Goal: Task Accomplishment & Management: Manage account settings

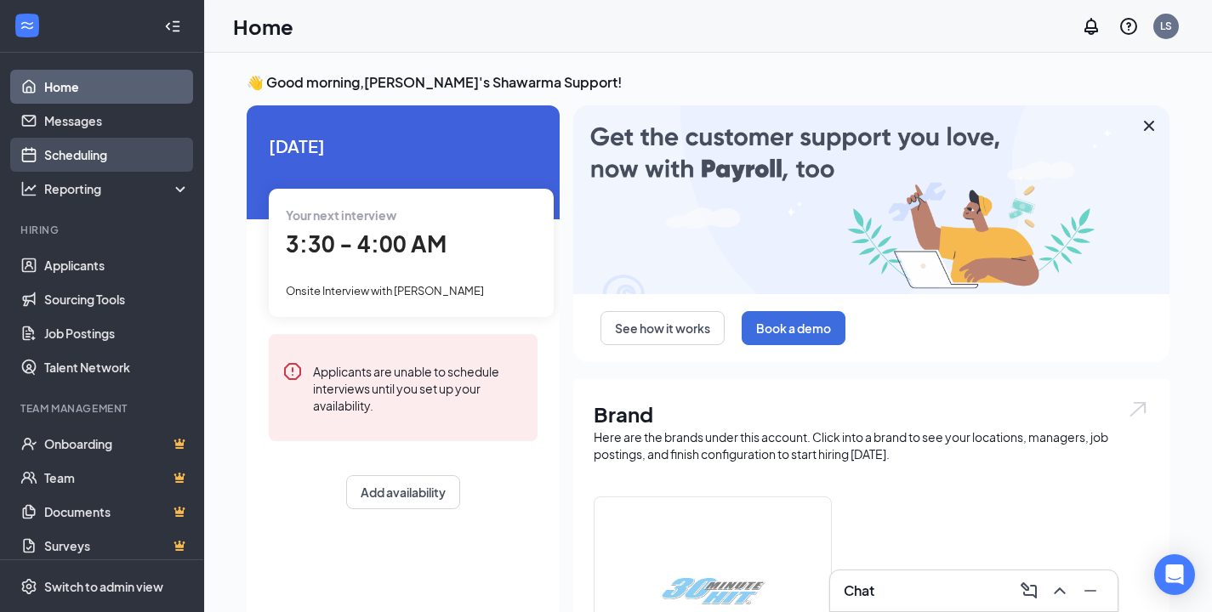
click at [121, 167] on link "Scheduling" at bounding box center [116, 155] width 145 height 34
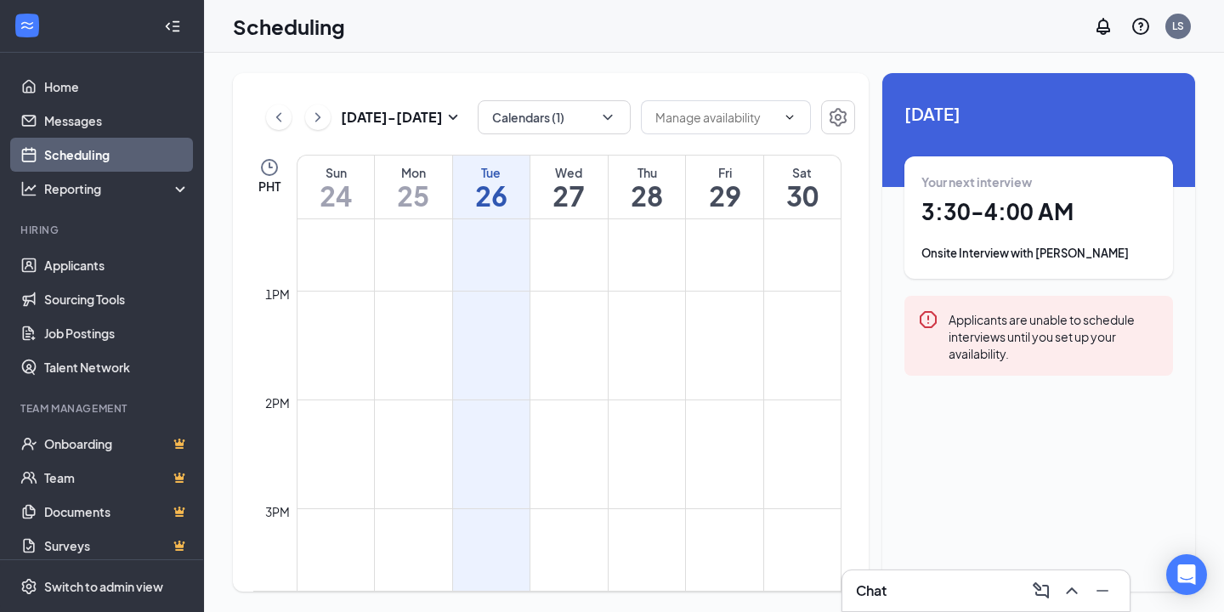
scroll to position [1400, 0]
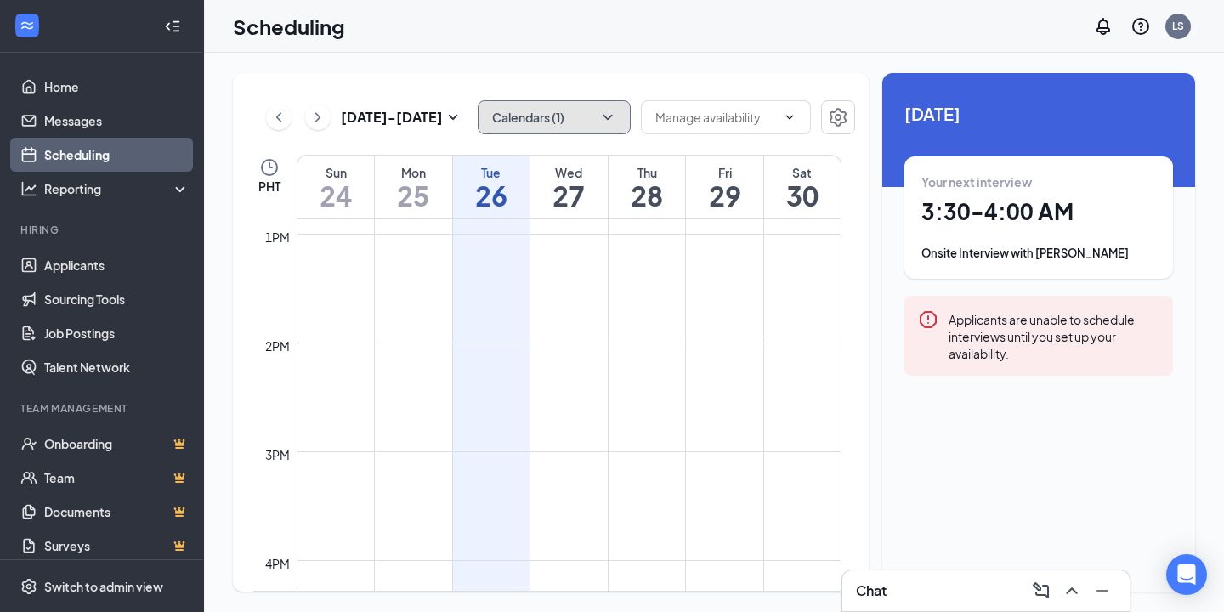
click at [608, 122] on icon "ChevronDown" at bounding box center [607, 117] width 17 height 17
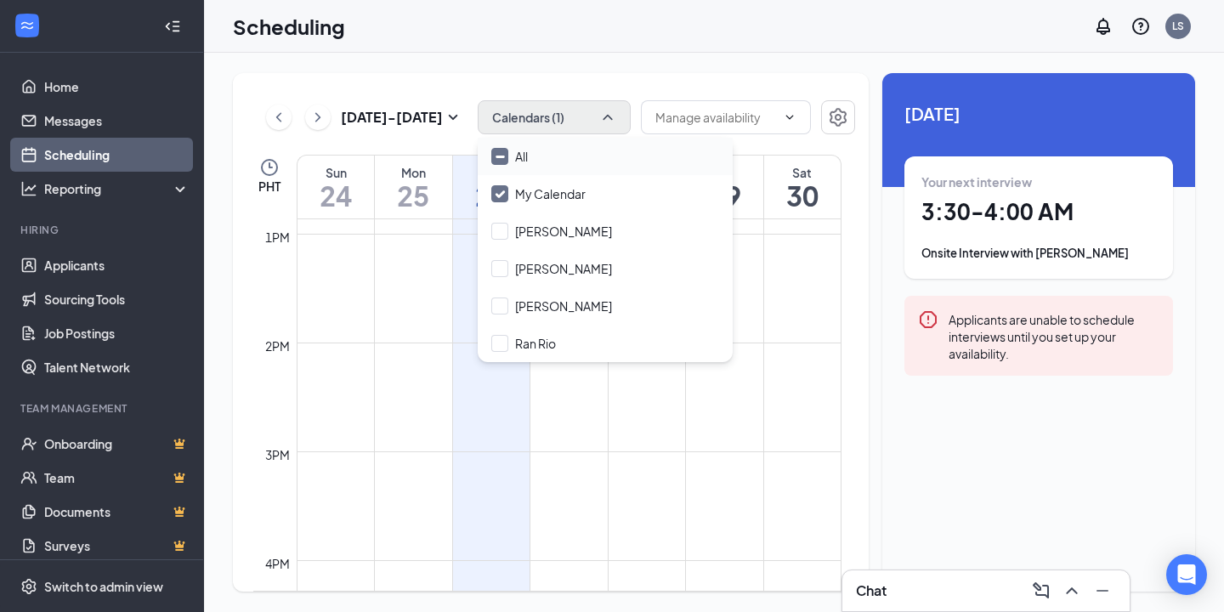
click at [498, 155] on input "All" at bounding box center [509, 156] width 37 height 17
checkbox input "true"
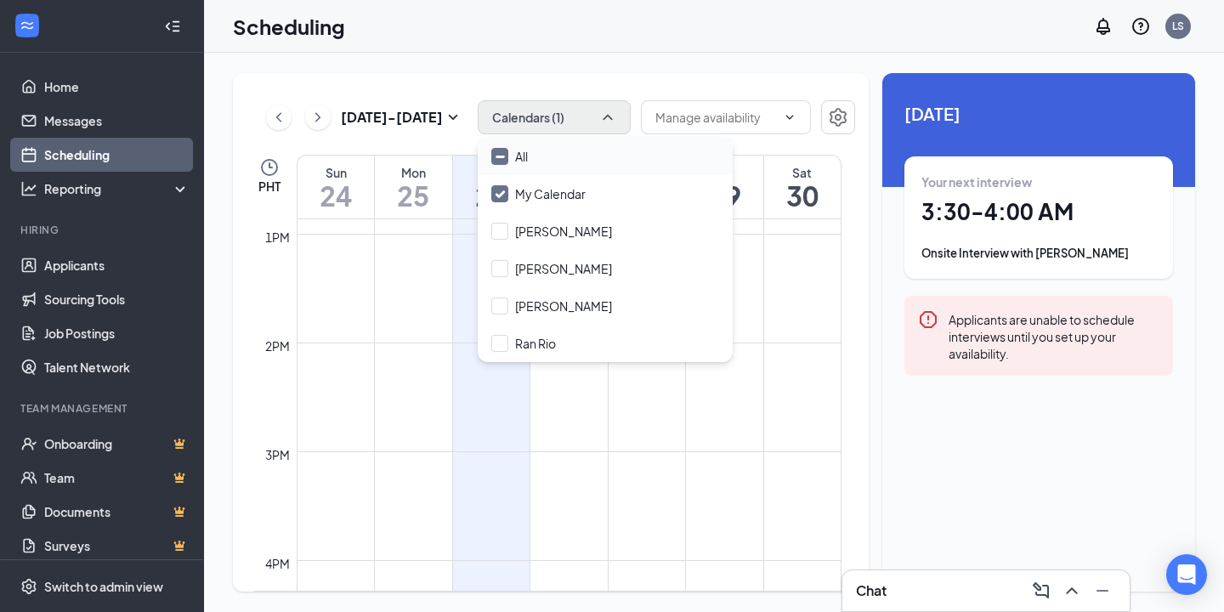
checkbox input "true"
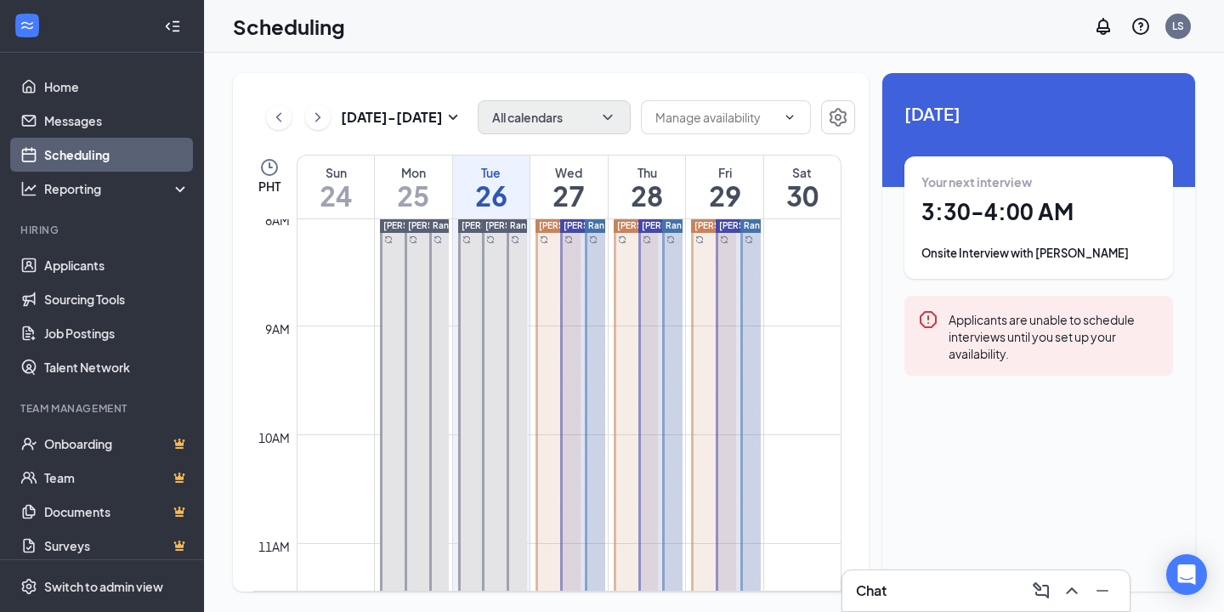
scroll to position [729, 0]
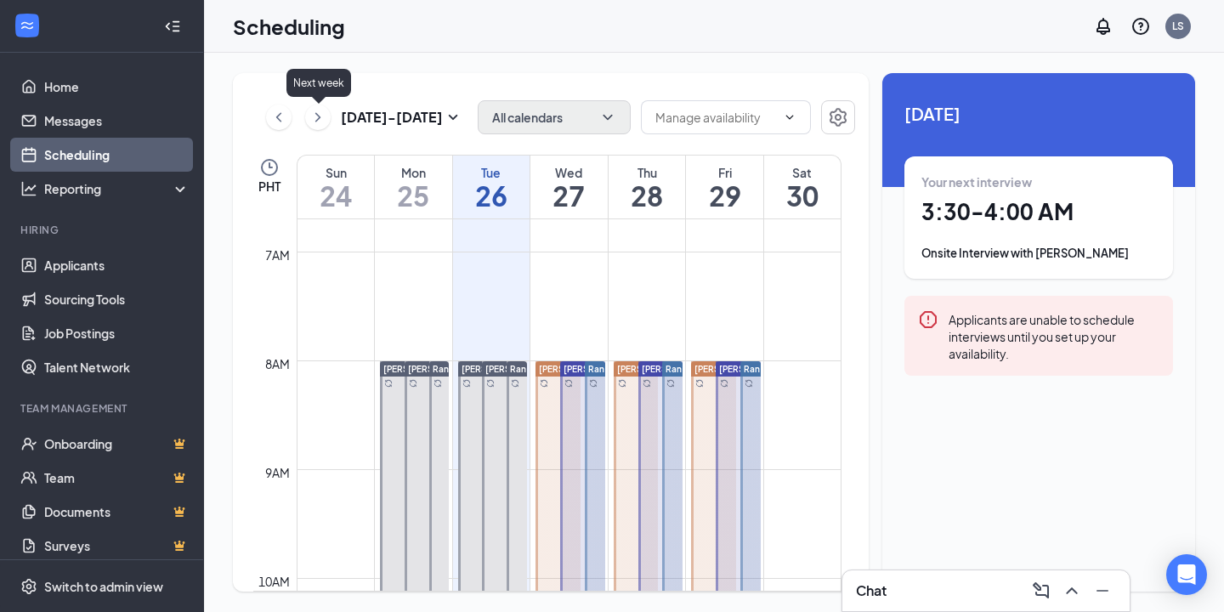
click at [322, 121] on icon "ChevronRight" at bounding box center [317, 117] width 17 height 20
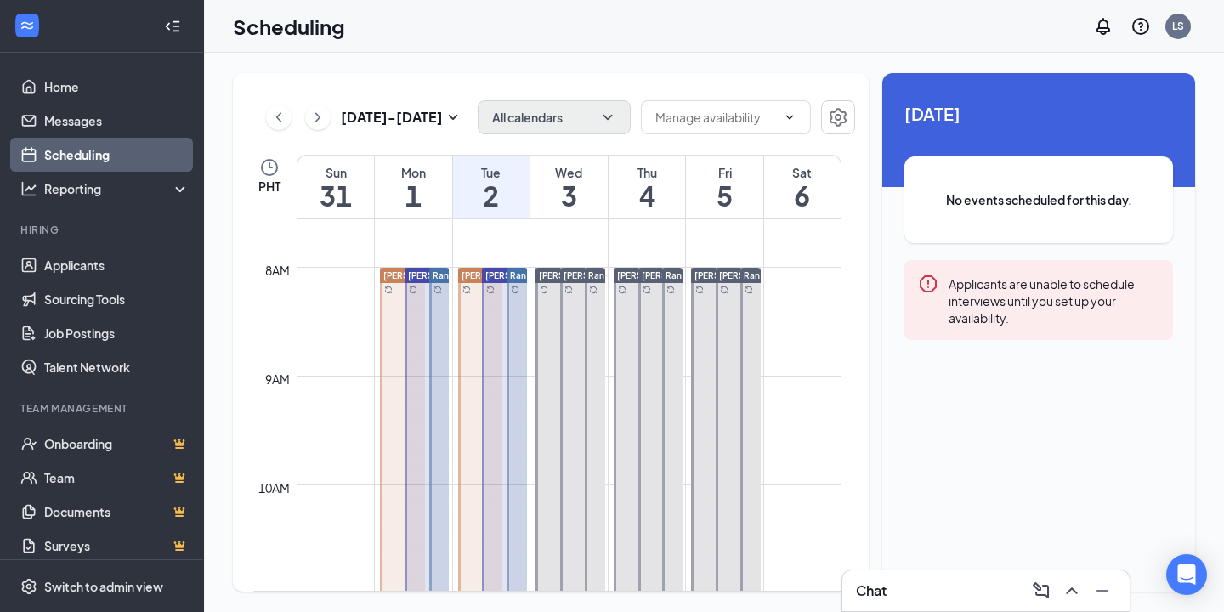
scroll to position [820, 0]
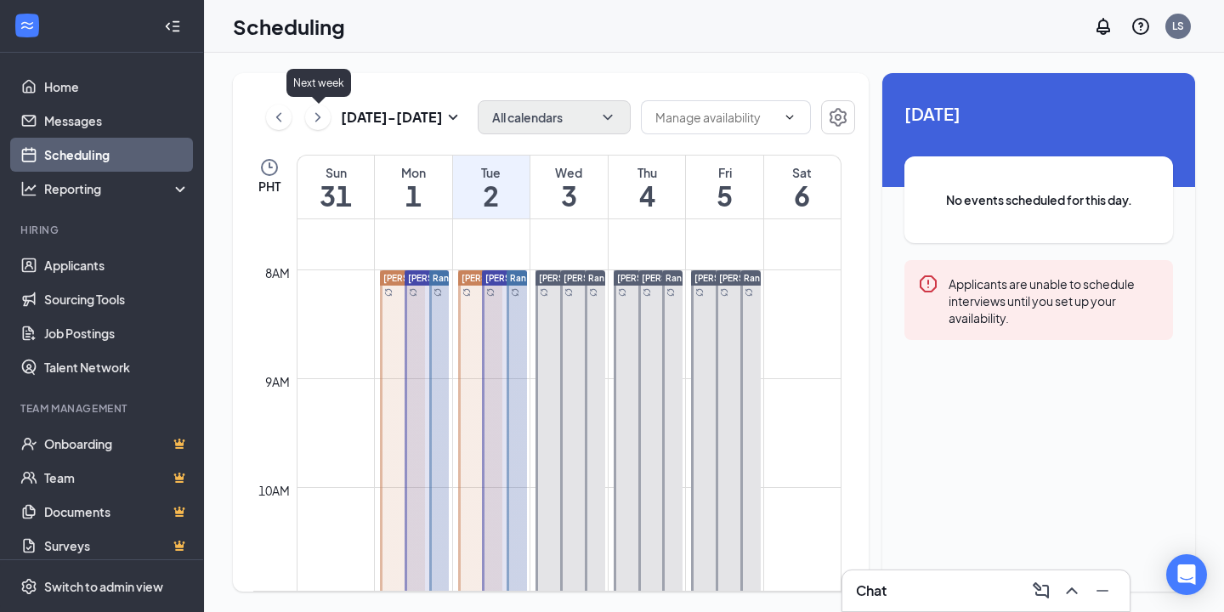
click at [313, 120] on icon "ChevronRight" at bounding box center [317, 117] width 17 height 20
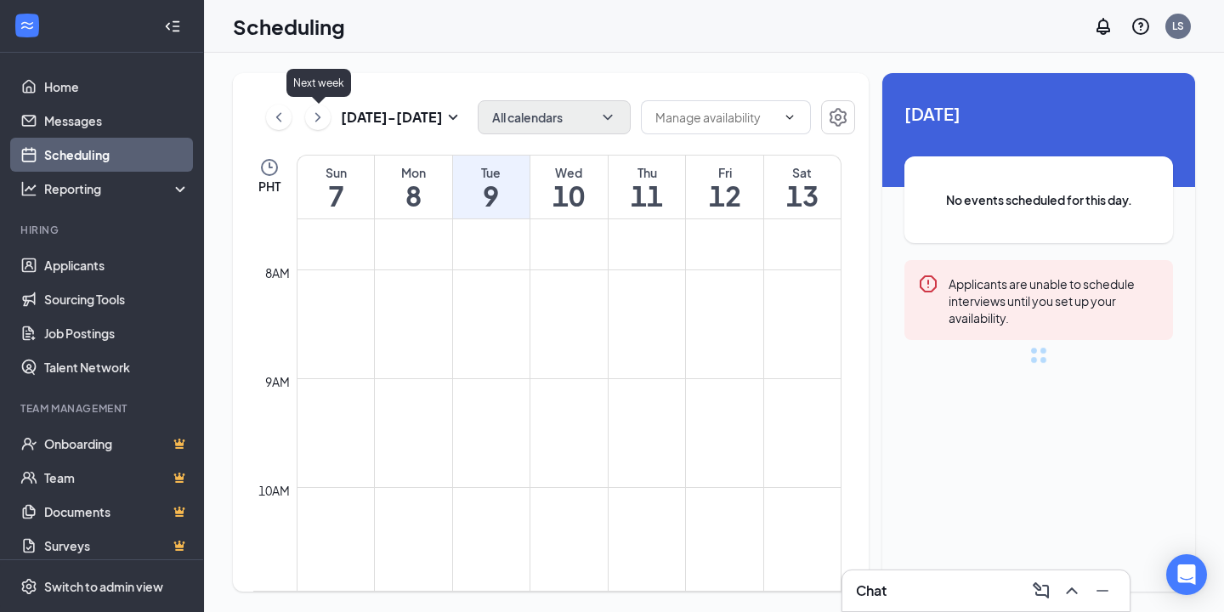
scroll to position [836, 0]
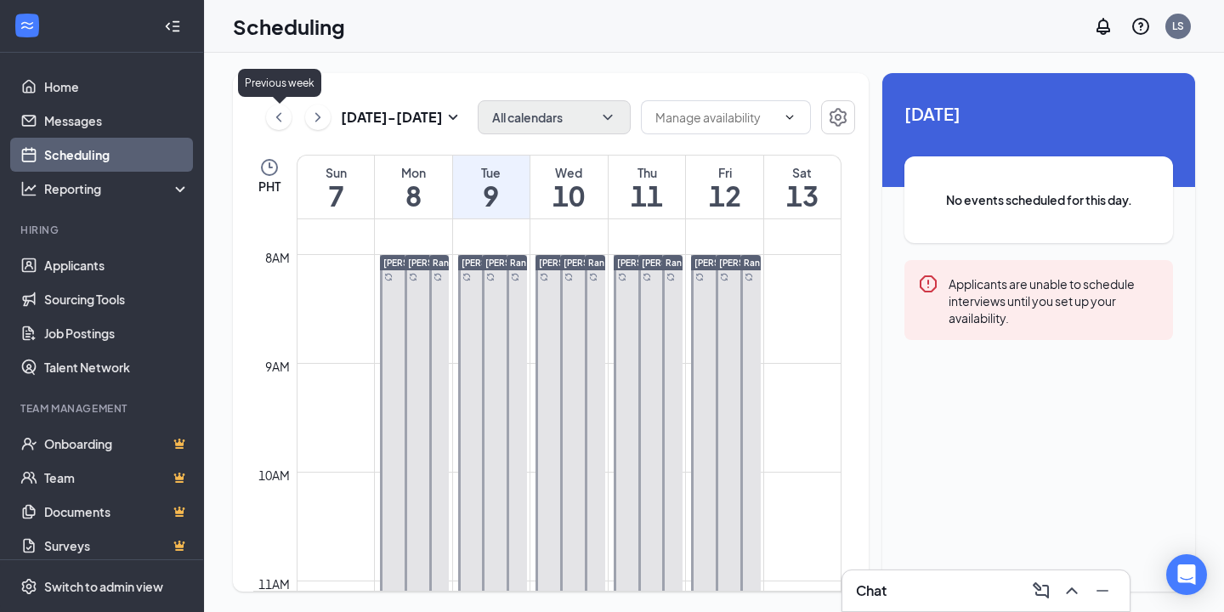
click at [277, 118] on icon "ChevronLeft" at bounding box center [278, 116] width 5 height 9
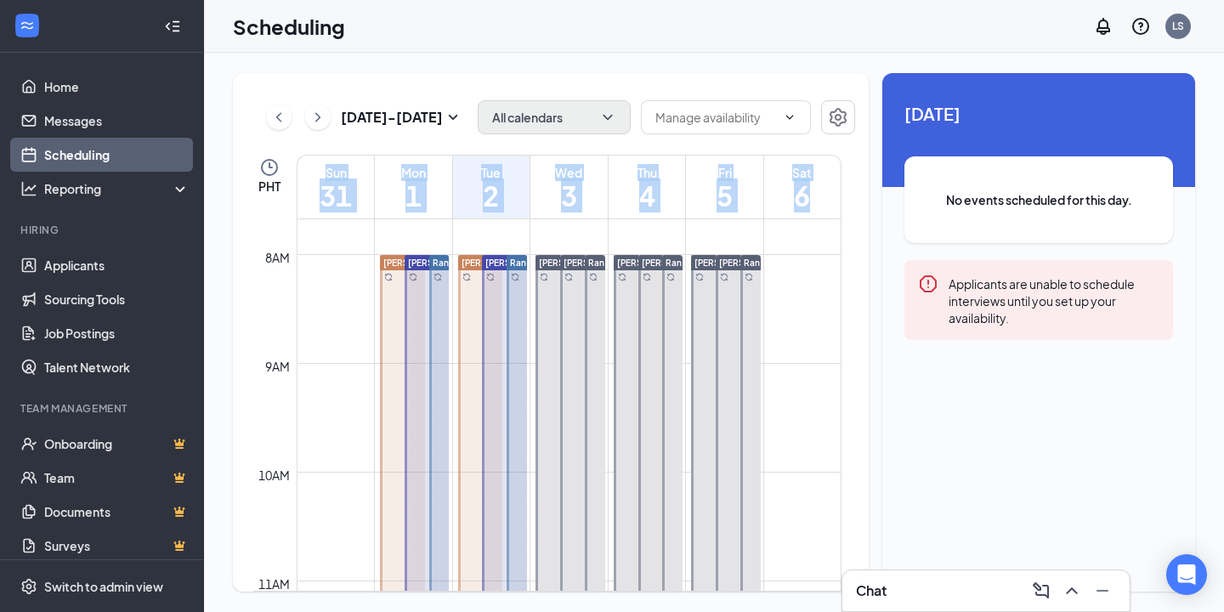
click at [852, 366] on div "Aug 31 - Sep 6 All calendars PHT Sun 31 Mon 1 Tue 2 Wed 3 Thu 4 Fri 5 Sat 6 12a…" at bounding box center [551, 332] width 636 height 519
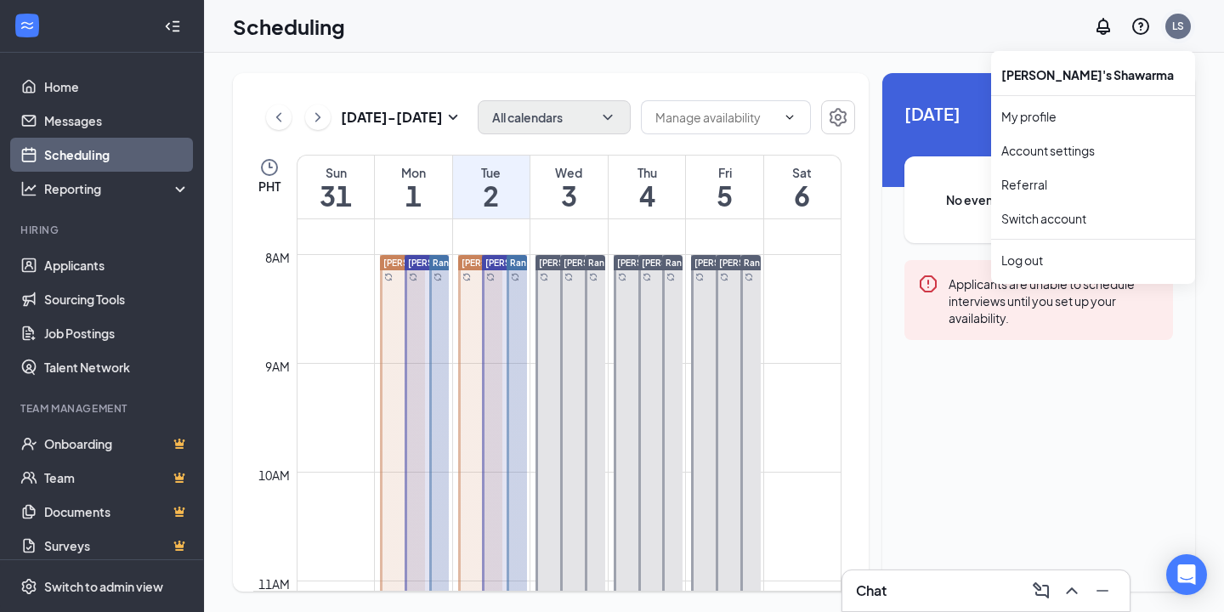
click at [1178, 31] on div "LS" at bounding box center [1178, 26] width 12 height 14
click at [1176, 37] on div "LS" at bounding box center [1179, 27] width 26 height 26
click at [1034, 262] on div "Log out" at bounding box center [1094, 260] width 184 height 17
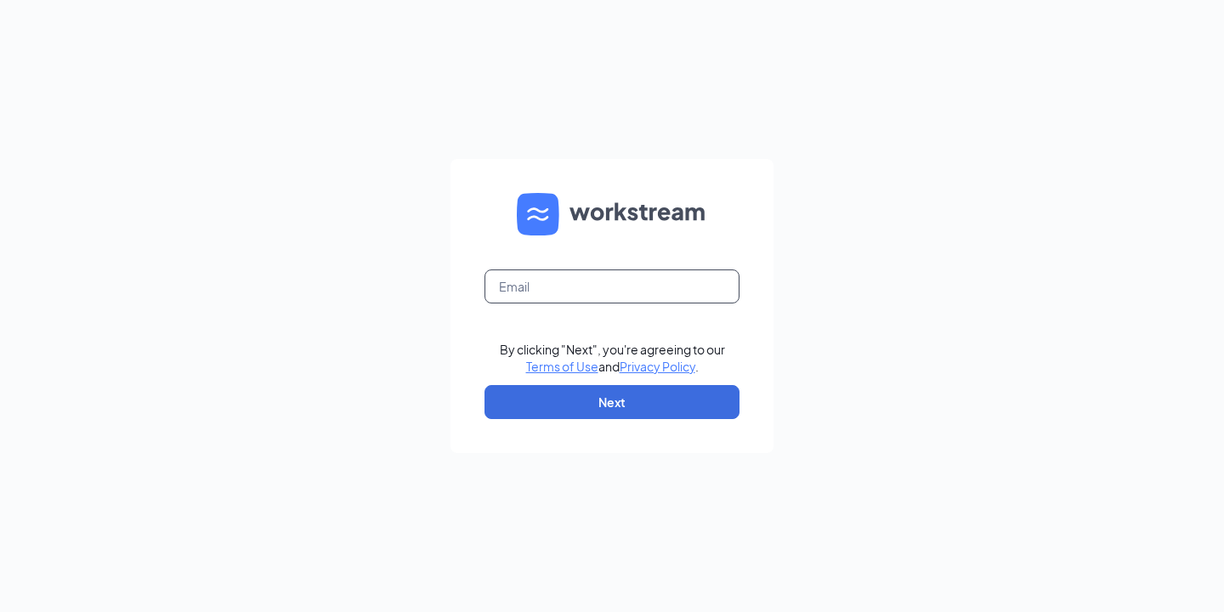
click at [604, 294] on input "text" at bounding box center [612, 287] width 255 height 34
type input "leo.munsayac@workstream.is"
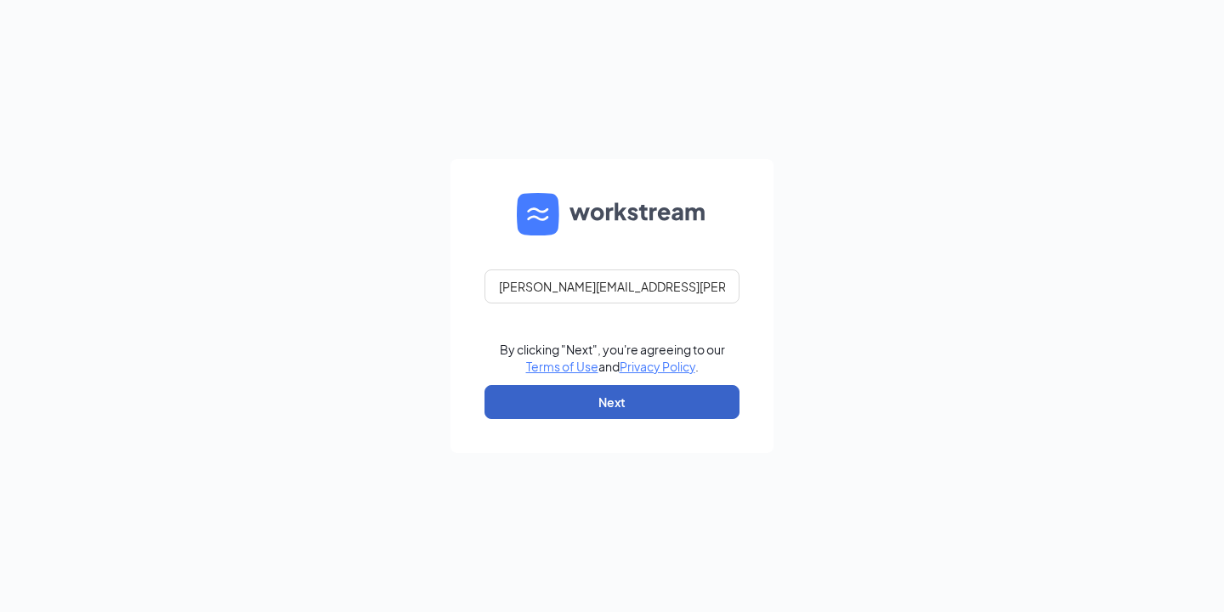
click at [672, 402] on button "Next" at bounding box center [612, 402] width 255 height 34
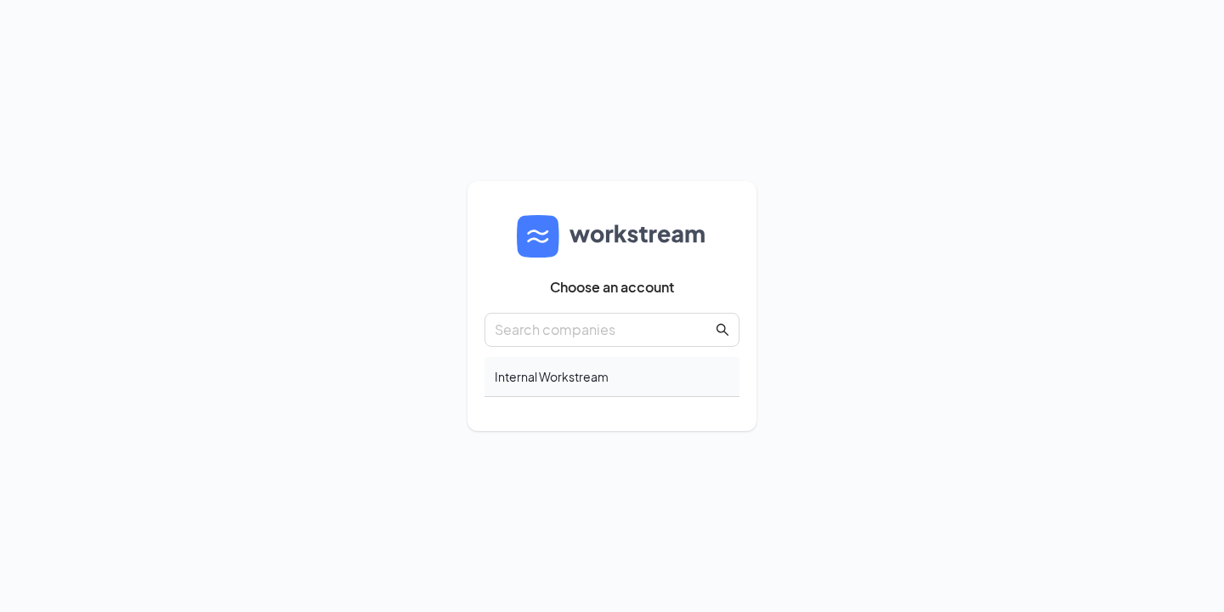
click at [579, 374] on div "Internal Workstream" at bounding box center [612, 377] width 255 height 40
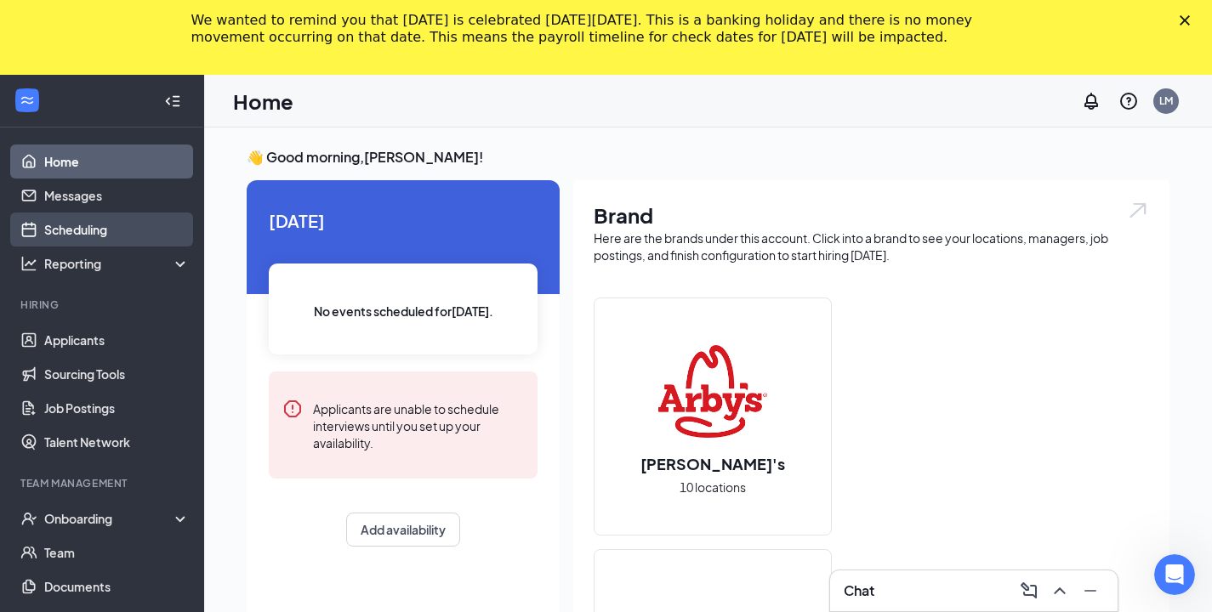
click at [105, 229] on link "Scheduling" at bounding box center [116, 230] width 145 height 34
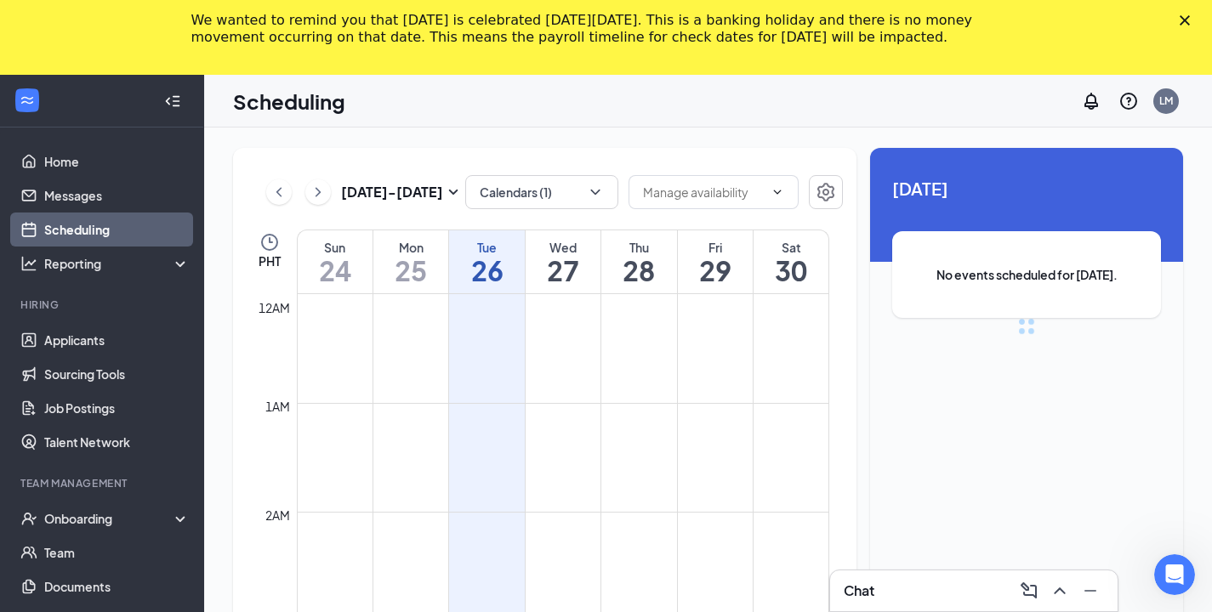
scroll to position [836, 0]
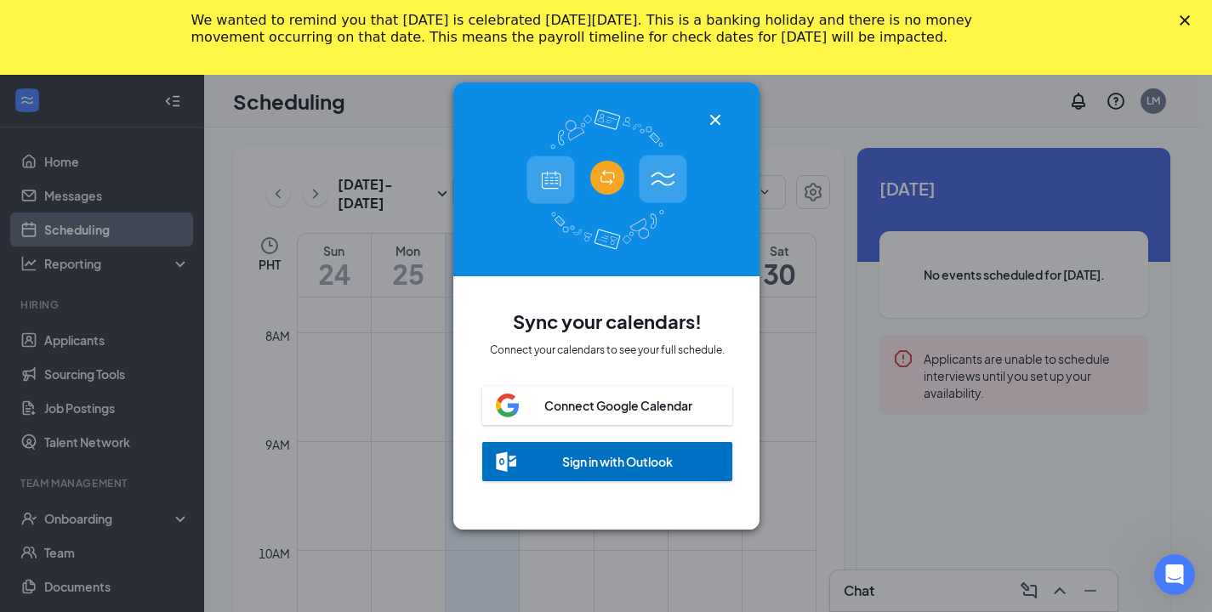
click at [710, 111] on icon "Cross" at bounding box center [715, 120] width 20 height 20
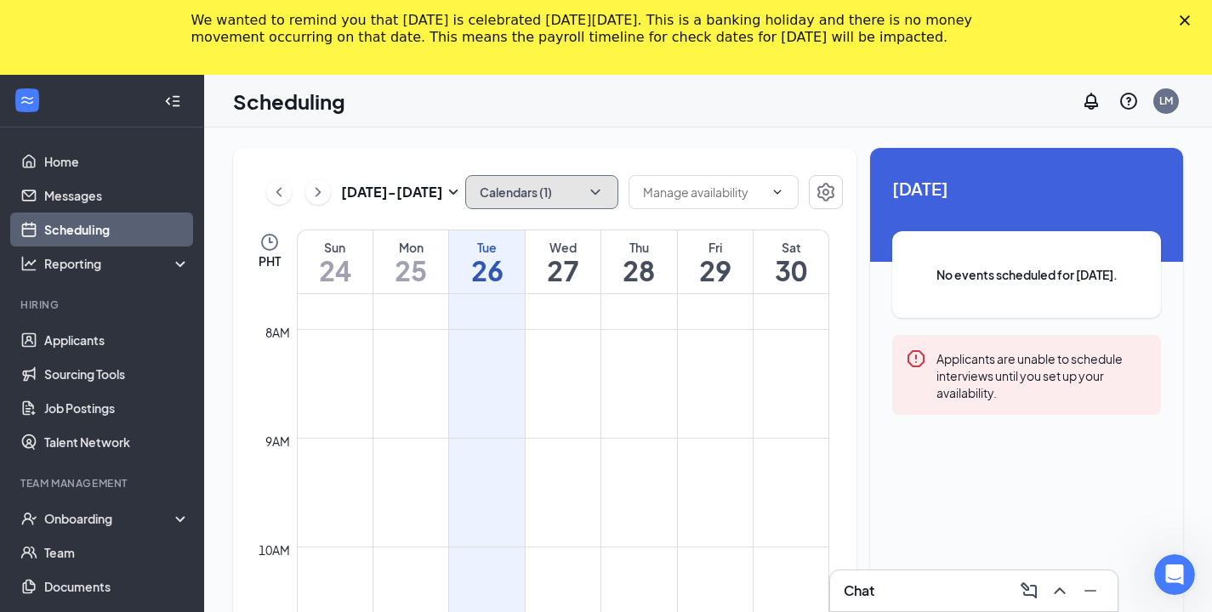
click at [585, 197] on button "Calendars (1)" at bounding box center [541, 192] width 153 height 34
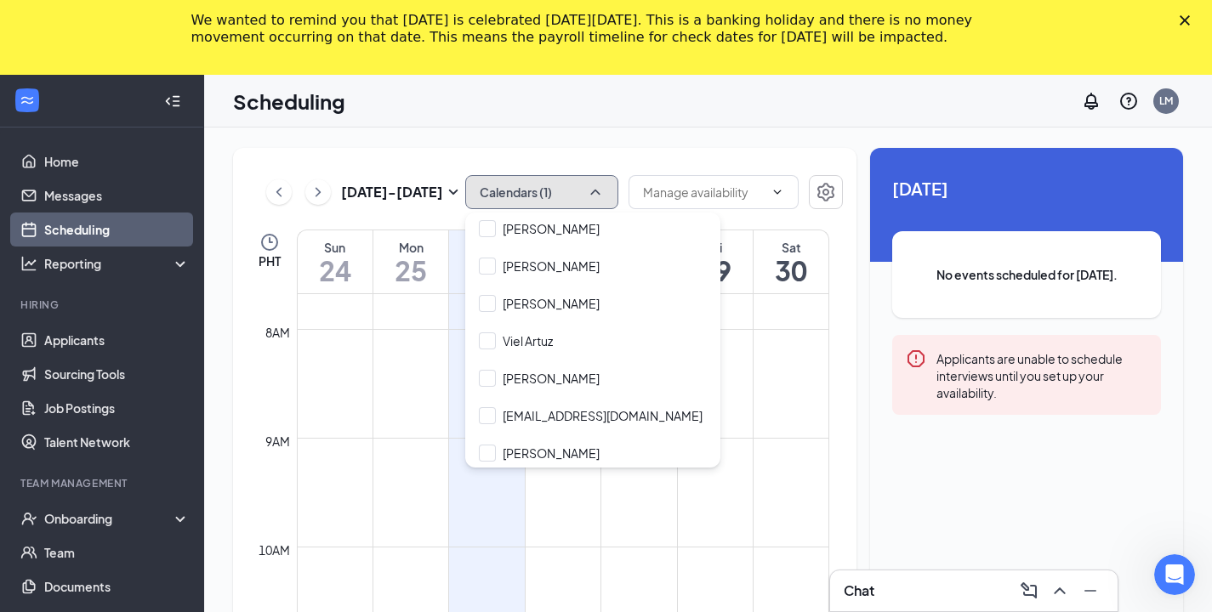
scroll to position [3897, 0]
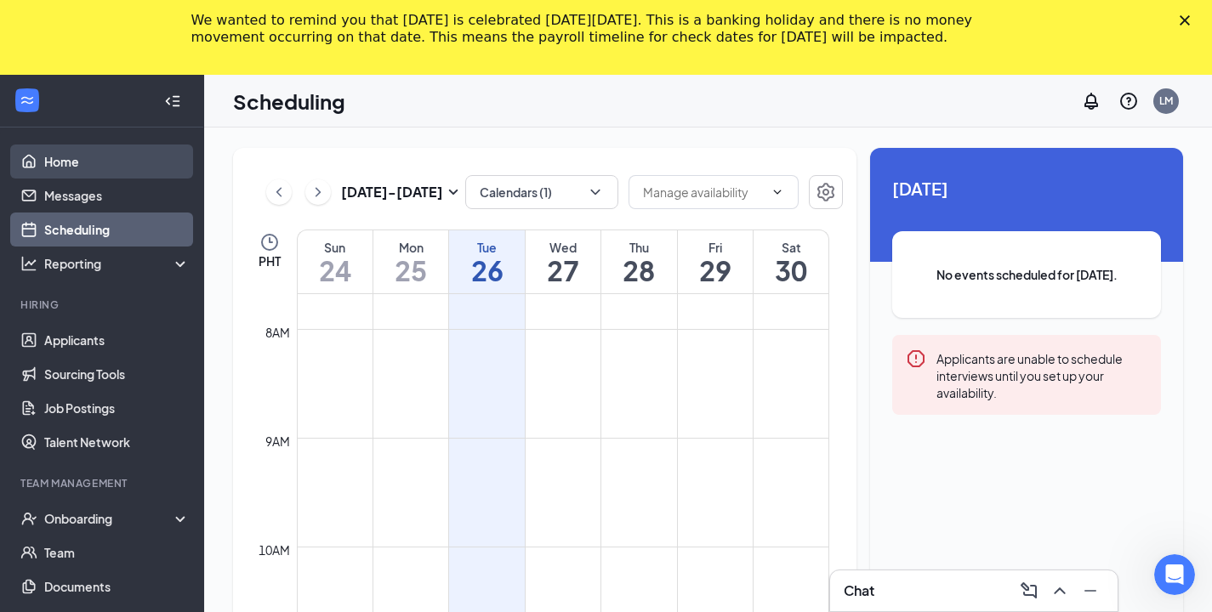
click at [77, 162] on link "Home" at bounding box center [116, 162] width 145 height 34
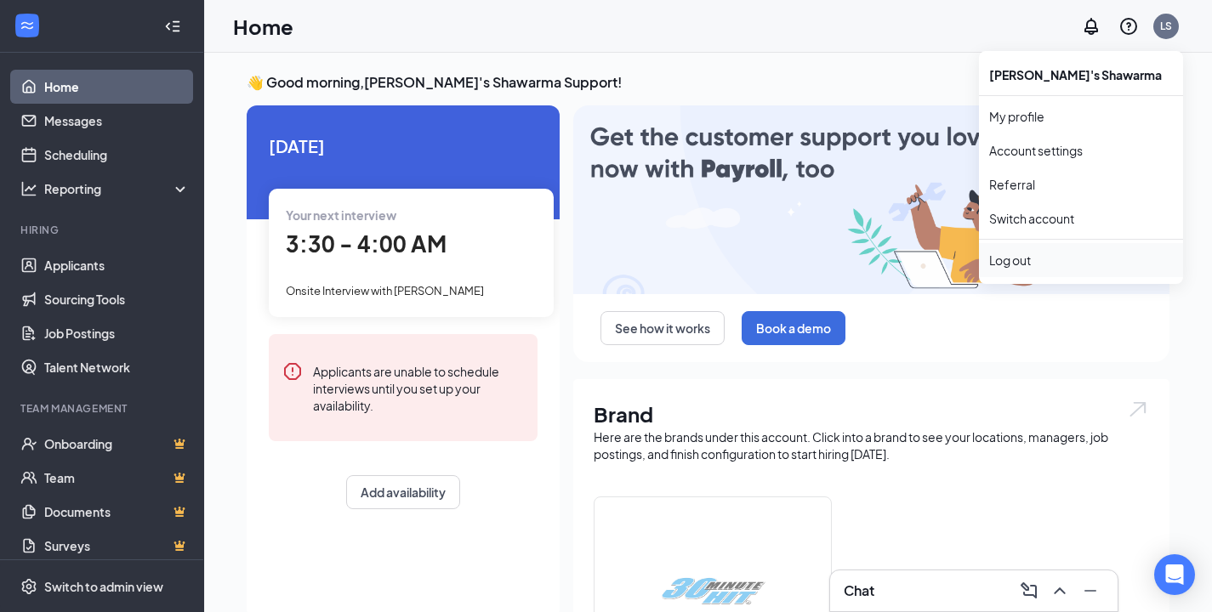
click at [1024, 266] on div "Log out" at bounding box center [1081, 260] width 184 height 17
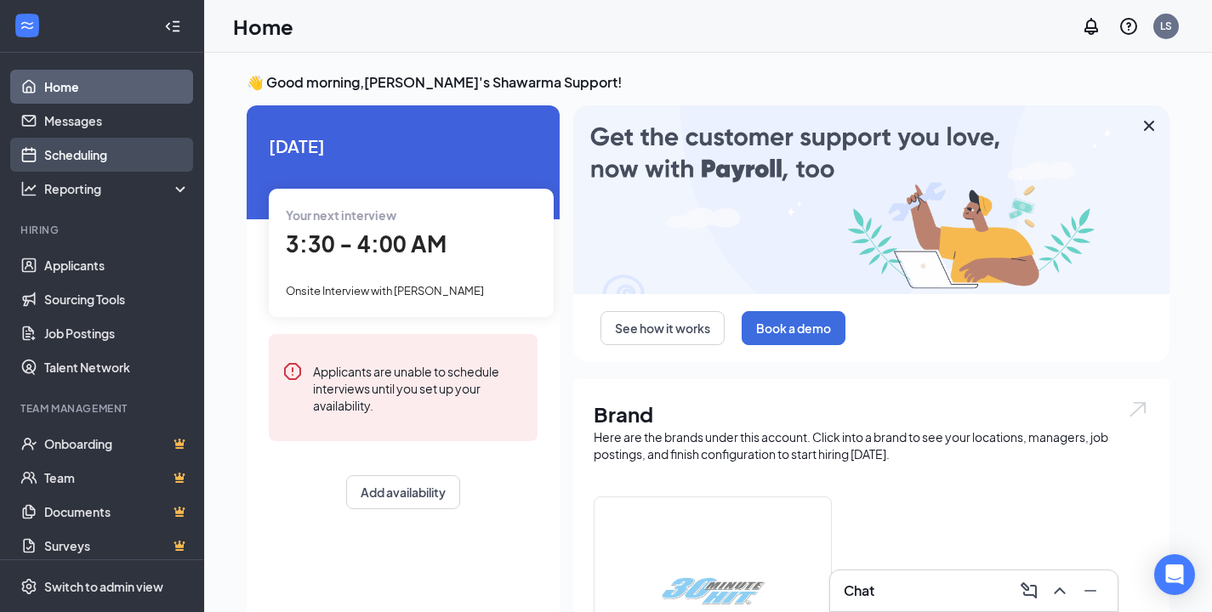
click at [133, 149] on link "Scheduling" at bounding box center [116, 155] width 145 height 34
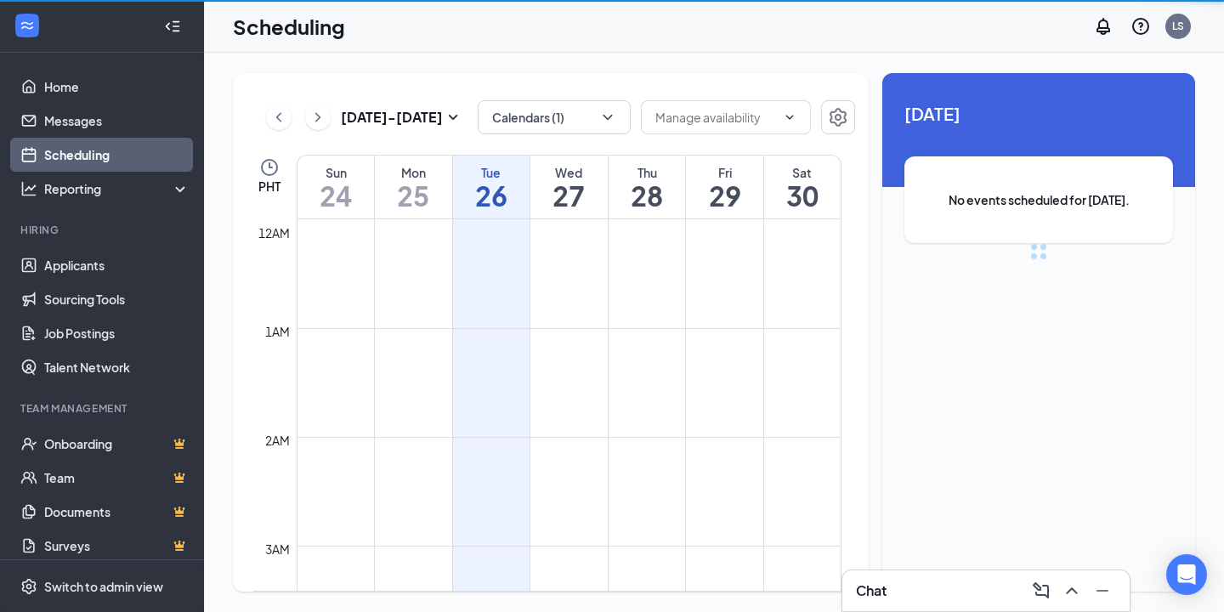
scroll to position [836, 0]
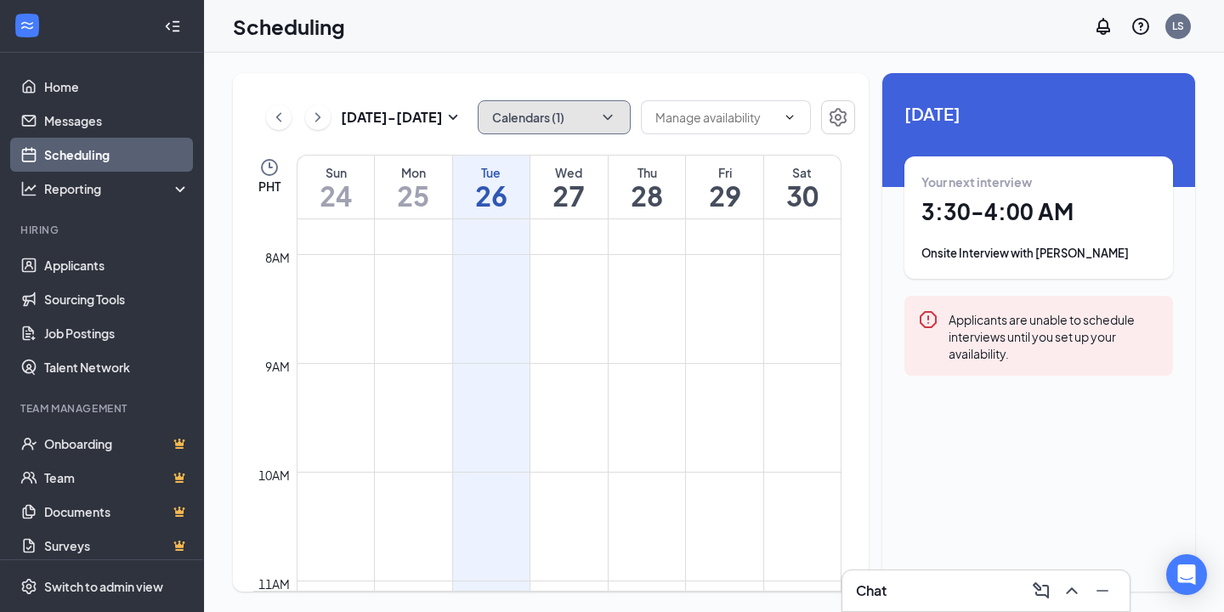
click at [608, 124] on icon "ChevronDown" at bounding box center [607, 117] width 17 height 17
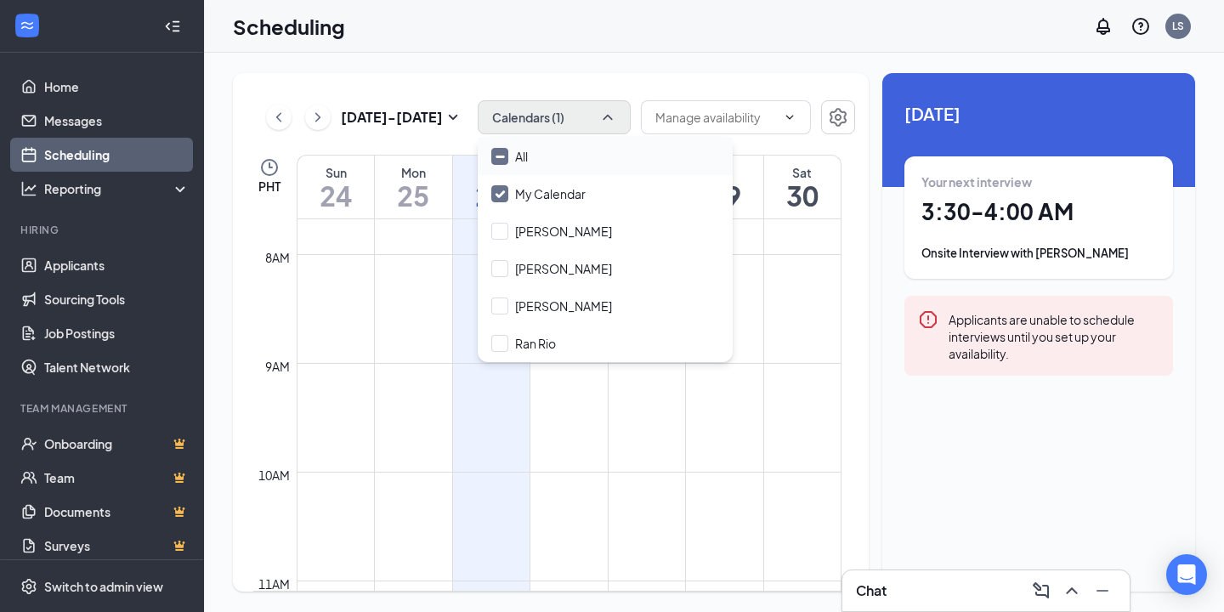
click at [507, 158] on input "All" at bounding box center [509, 156] width 37 height 17
checkbox input "true"
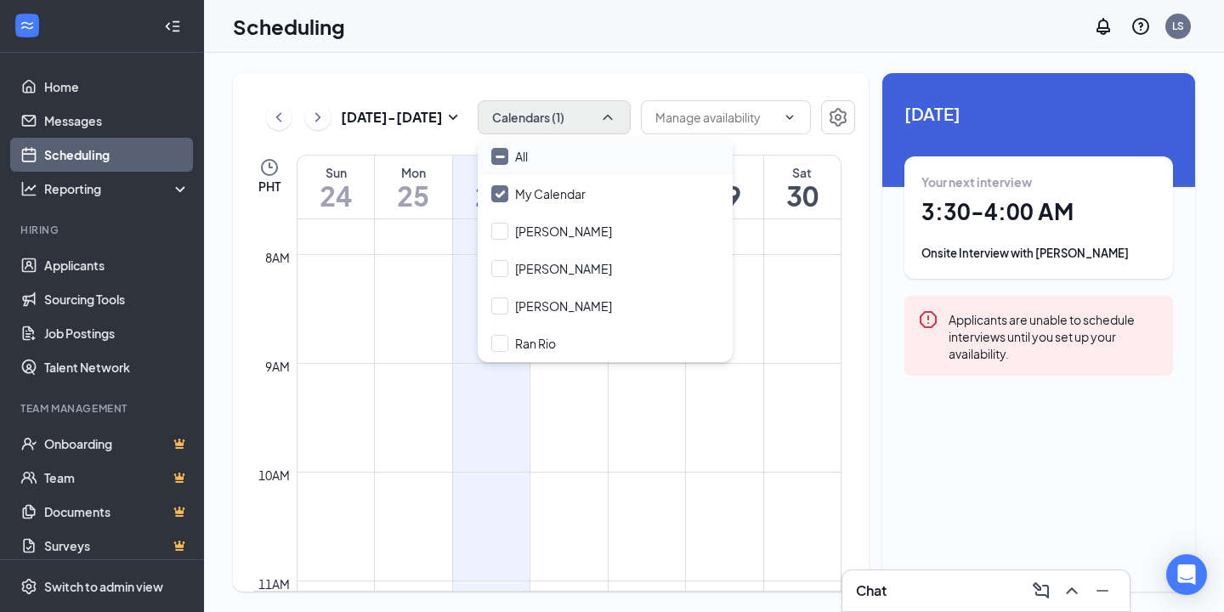
checkbox input "true"
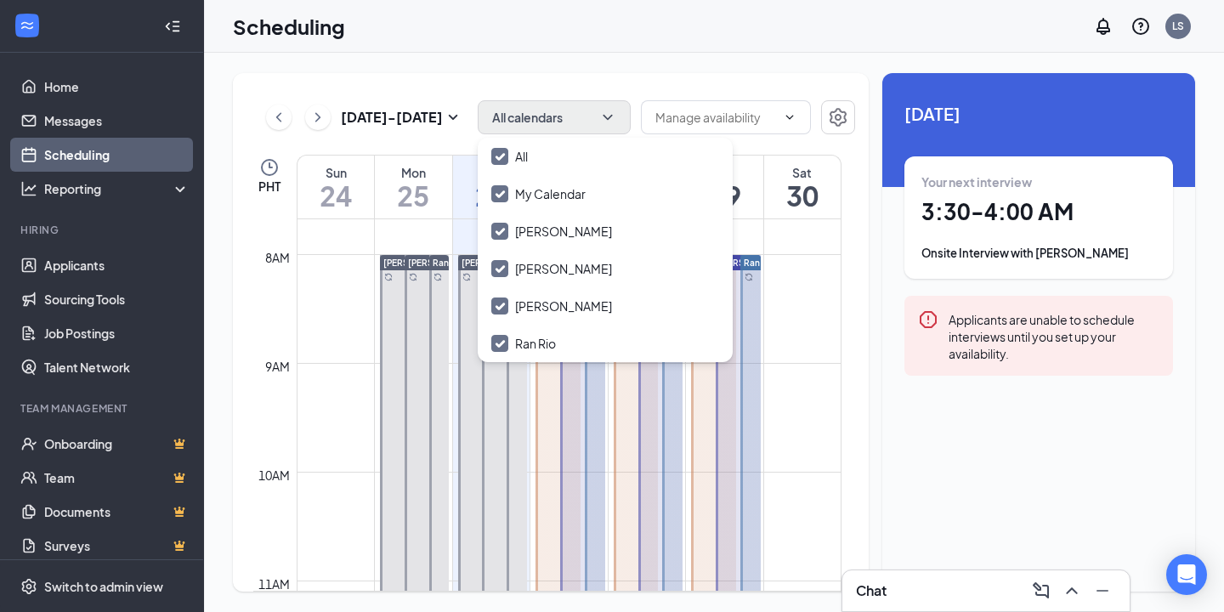
click at [813, 292] on td at bounding box center [569, 294] width 545 height 27
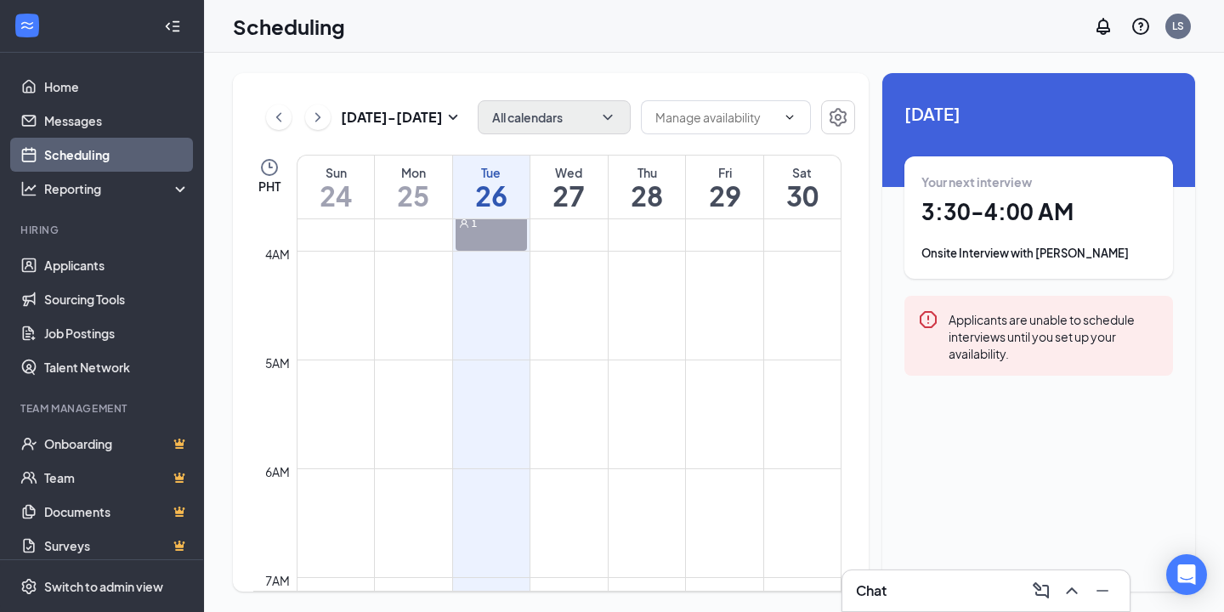
scroll to position [389, 0]
click at [319, 118] on icon "ChevronRight" at bounding box center [317, 116] width 5 height 9
